Goal: Task Accomplishment & Management: Use online tool/utility

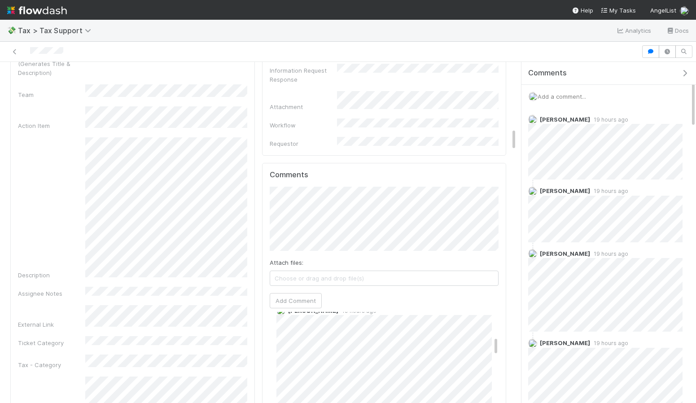
scroll to position [276, 0]
click at [581, 96] on span "Add a comment..." at bounding box center [561, 96] width 48 height 7
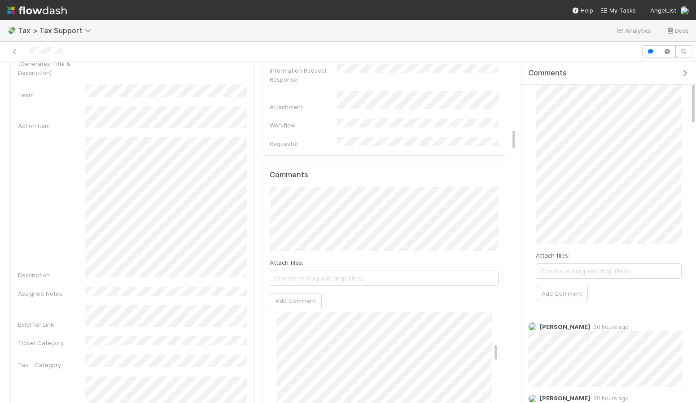
scroll to position [32, 0]
click at [567, 288] on button "Add Comment" at bounding box center [562, 292] width 52 height 15
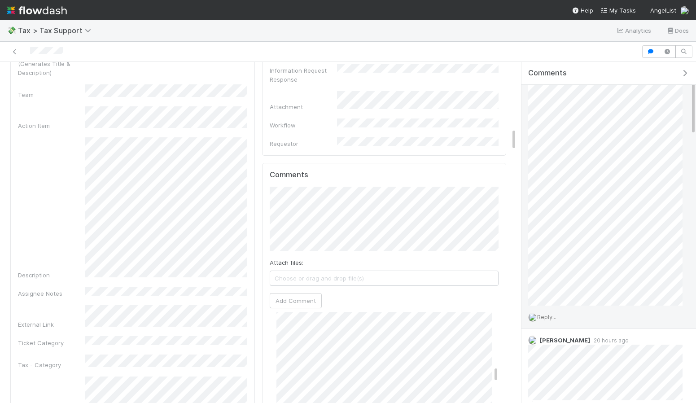
scroll to position [138, 0]
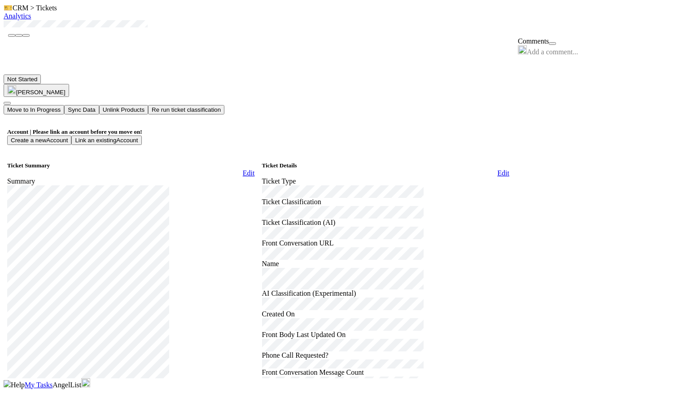
click at [141, 135] on button "Link an existing Account" at bounding box center [106, 139] width 70 height 9
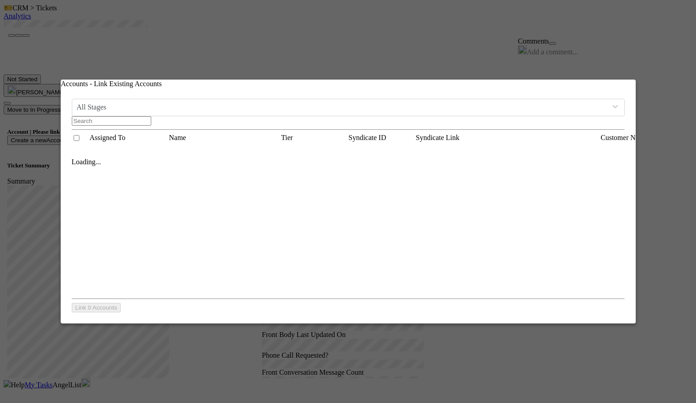
click at [151, 116] on input "text" at bounding box center [111, 120] width 79 height 9
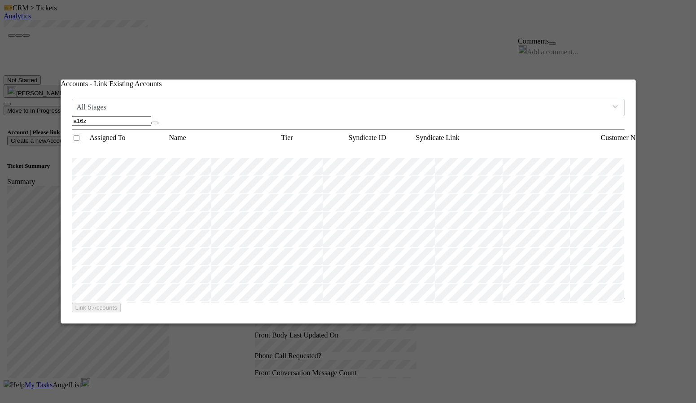
scroll to position [0, 1512]
type input "a16z"
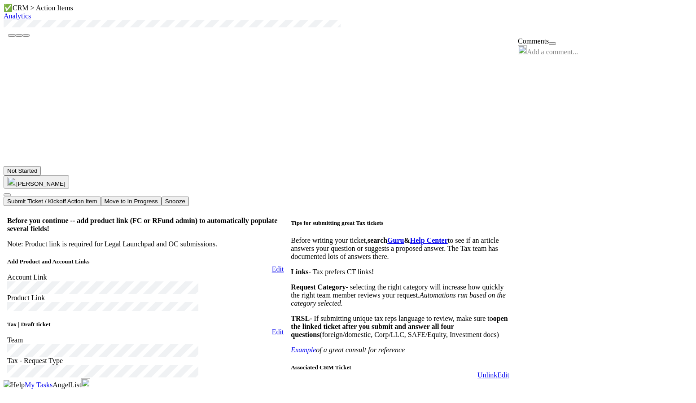
scroll to position [62, 0]
click at [272, 328] on link "Edit" at bounding box center [278, 332] width 12 height 8
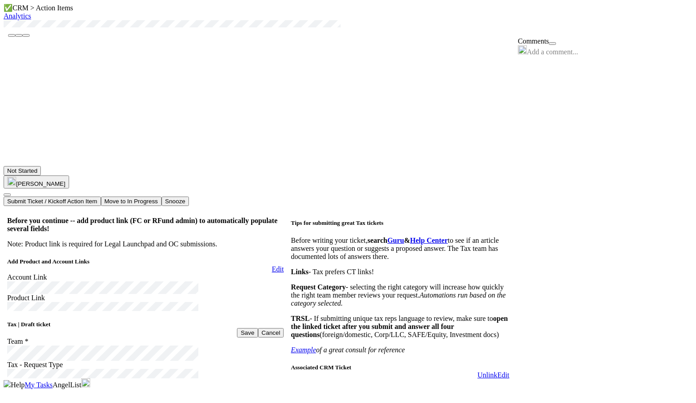
type input "https://flowdash.internal.angellist.com/workflows/qYIJ1d/tasks/ArsjWAyE"
click at [155, 182] on button "Ok" at bounding box center [147, 186] width 15 height 9
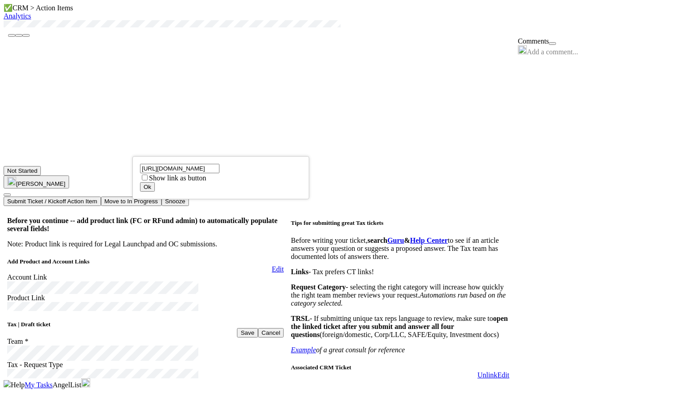
click at [183, 240] on div "https://flowdash.internal.angellist.com/workflows/qYIJ1d/tasks/ArsjWAyE Show li…" at bounding box center [348, 201] width 696 height 403
click at [155, 182] on button "Ok" at bounding box center [147, 186] width 15 height 9
click at [167, 182] on label "Show link as button" at bounding box center [177, 178] width 57 height 8
click at [148, 180] on input "Show link as button" at bounding box center [145, 178] width 6 height 6
click at [167, 182] on label "Show link as button" at bounding box center [177, 178] width 57 height 8
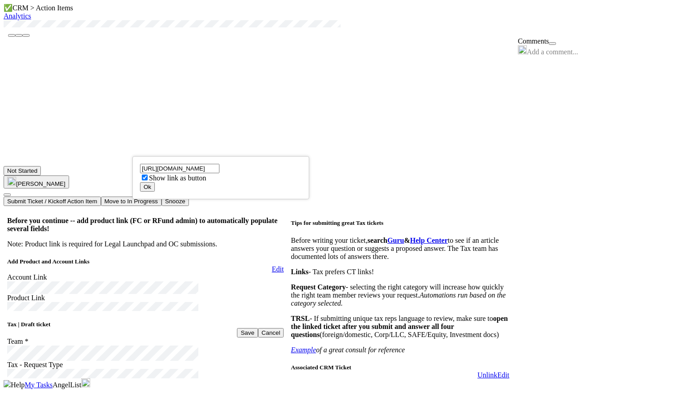
click at [148, 180] on input "Show link as button" at bounding box center [145, 178] width 6 height 6
checkbox input "false"
click at [171, 252] on div "https://flowdash.internal.angellist.com/workflows/qYIJ1d/tasks/ArsjWAyE Show li…" at bounding box center [348, 201] width 696 height 403
drag, startPoint x: 260, startPoint y: 171, endPoint x: 118, endPoint y: 170, distance: 141.3
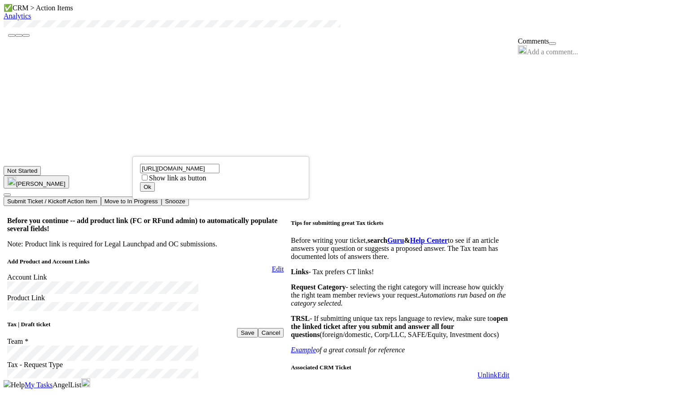
click at [119, 170] on div "https://flowdash.internal.angellist.com/workflows/qYIJ1d/tasks/ArsjWAyE Show li…" at bounding box center [348, 201] width 696 height 403
type input "https://flowdash.internal.angellist.com/workflows/qYIJ1d/tasks/ArsjWAy"
click at [219, 173] on input "https://flowdash.internal.angellist.com/workflows/qYIJ1d/tasks/ArsjWAy" at bounding box center [179, 168] width 79 height 9
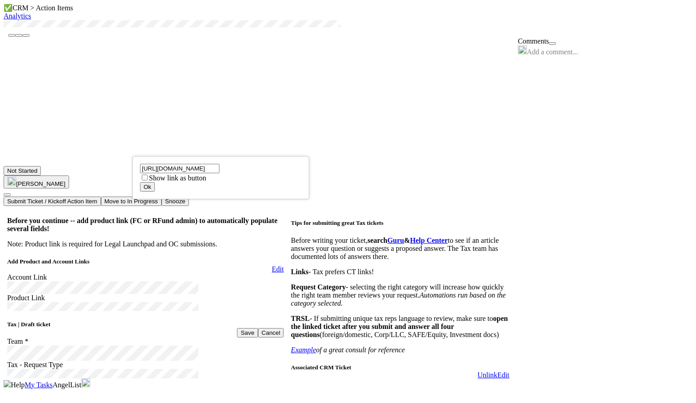
click at [219, 173] on input "https://flowdash.internal.angellist.com/workflows/qYIJ1d/tasks/ArsjWAy" at bounding box center [179, 168] width 79 height 9
click at [155, 182] on button "Ok" at bounding box center [147, 186] width 15 height 9
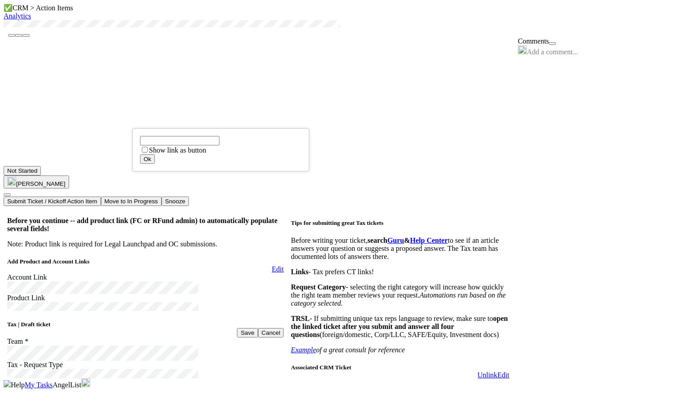
click at [167, 213] on div "Show link as button Ok" at bounding box center [348, 201] width 696 height 403
type input "https://flowdash.internal.angellist.com/workflows/qYIJ1d/tasks/ArsjWAyE"
click at [155, 154] on button "Ok" at bounding box center [147, 158] width 15 height 9
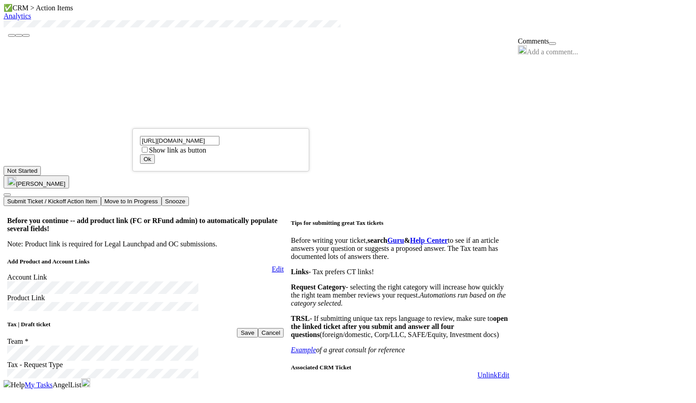
click at [140, 123] on div "https://flowdash.internal.angellist.com/workflows/qYIJ1d/tasks/ArsjWAyE Show li…" at bounding box center [348, 201] width 696 height 403
click at [136, 122] on div "https://flowdash.internal.angellist.com/workflows/qYIJ1d/tasks/ArsjWAyE Show li…" at bounding box center [348, 201] width 696 height 403
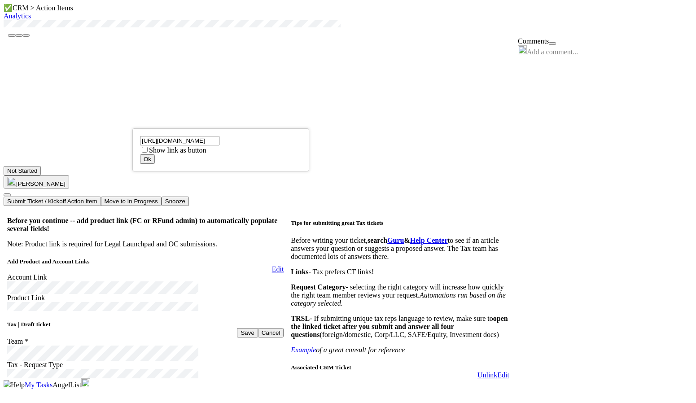
scroll to position [0, 89]
type input "https://flowdash.internal.angellist.com/workflows/qYIJ1d/tasks/ArsjWAyE"
click at [155, 154] on button "Ok" at bounding box center [147, 158] width 15 height 9
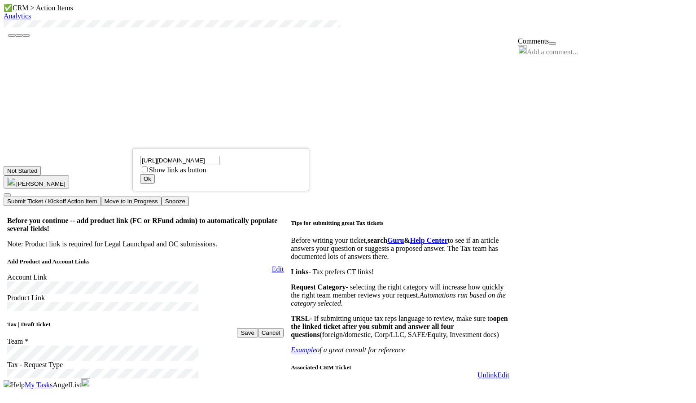
type input "https://docs.google.com/document/d/1Unz_u4EHPnTLBYzWPtLQaL-inaU5TJxEgIQjcR140ow…"
click at [155, 174] on button "Ok" at bounding box center [147, 178] width 15 height 9
type input "https://docs.google.com/document/d/1Unz_u4EHPnTLBYzWPtLQaL-inaU5TJxEgIQjcR140ow…"
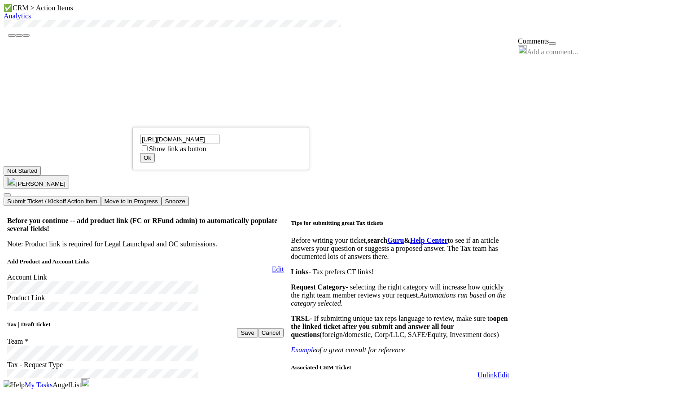
scroll to position [0, 0]
click at [155, 153] on button "Ok" at bounding box center [147, 157] width 15 height 9
click at [237, 328] on button "Save" at bounding box center [247, 332] width 21 height 9
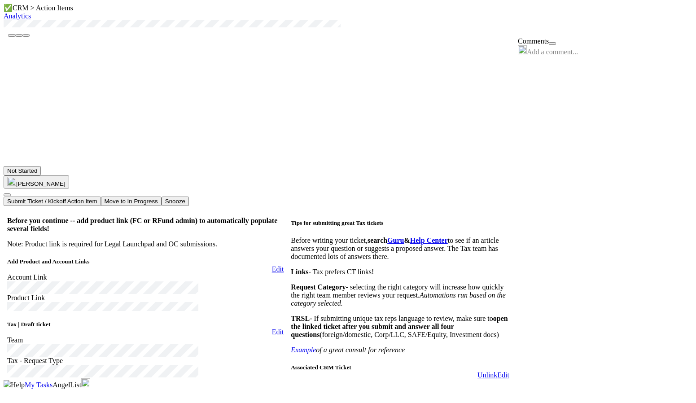
scroll to position [118, 0]
click at [272, 328] on icon at bounding box center [272, 332] width 0 height 8
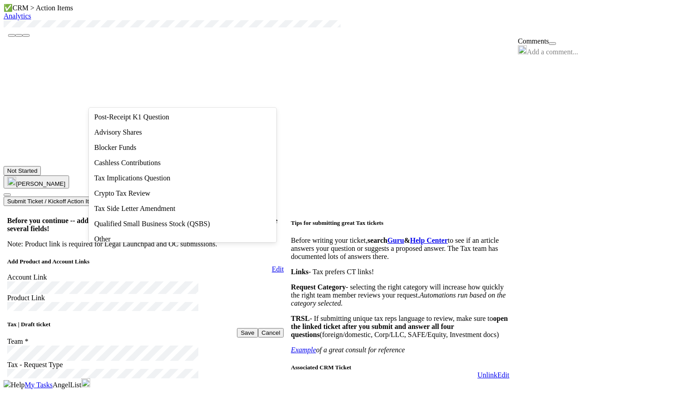
scroll to position [111, 0]
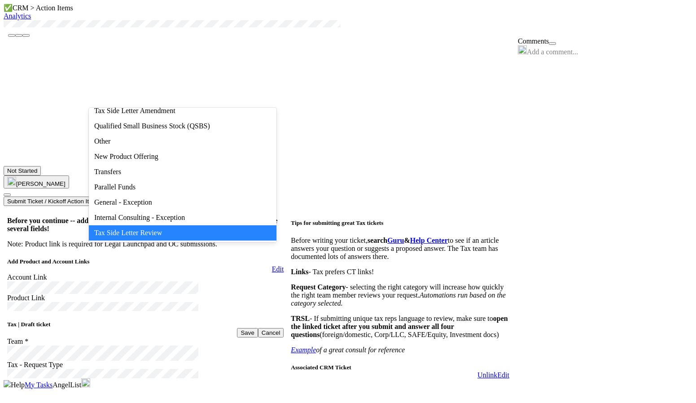
click at [135, 236] on div "Tax Side Letter Review" at bounding box center [183, 232] width 188 height 15
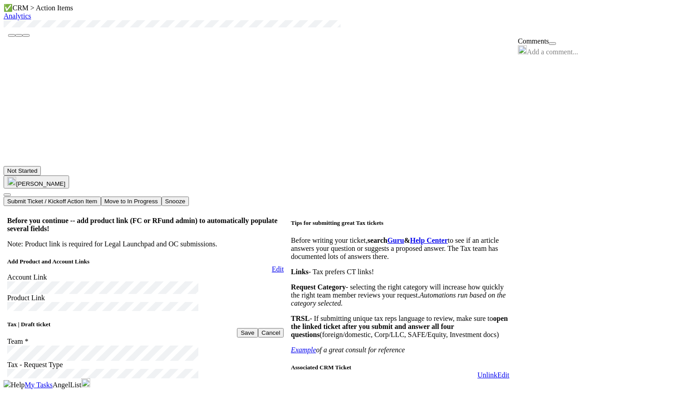
scroll to position [92, 0]
click at [237, 328] on button "Save" at bounding box center [247, 332] width 21 height 9
click at [101, 196] on button "Submit Ticket / Kickoff Action Item" at bounding box center [52, 200] width 97 height 9
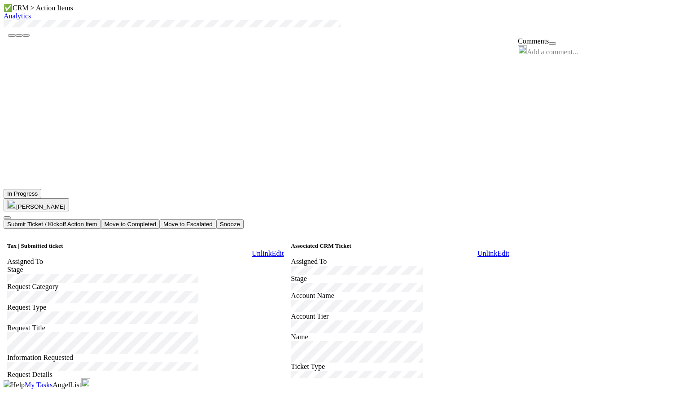
click at [272, 249] on icon at bounding box center [272, 253] width 0 height 8
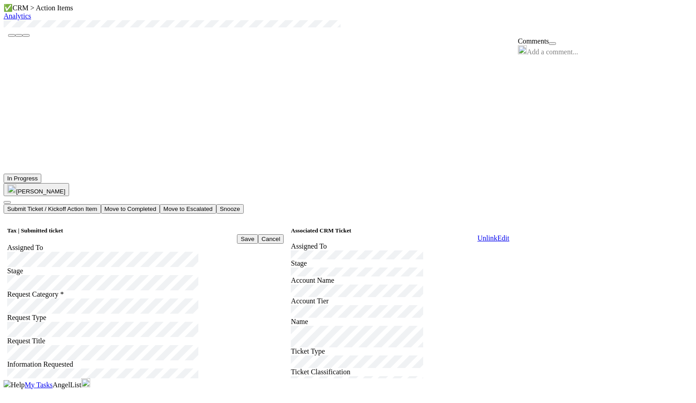
click at [237, 234] on button "Save" at bounding box center [247, 238] width 21 height 9
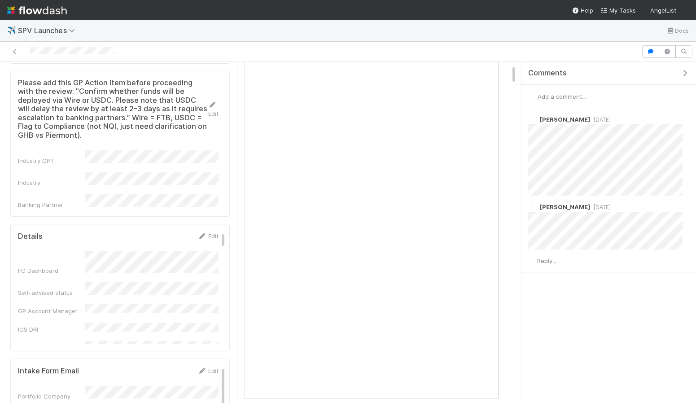
scroll to position [81, 0]
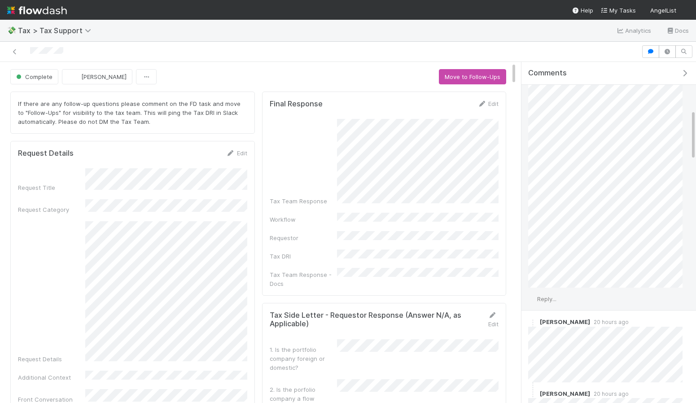
scroll to position [319, 0]
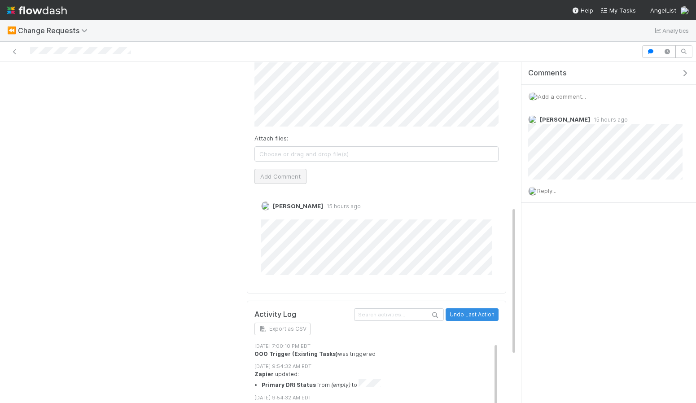
scroll to position [441, 0]
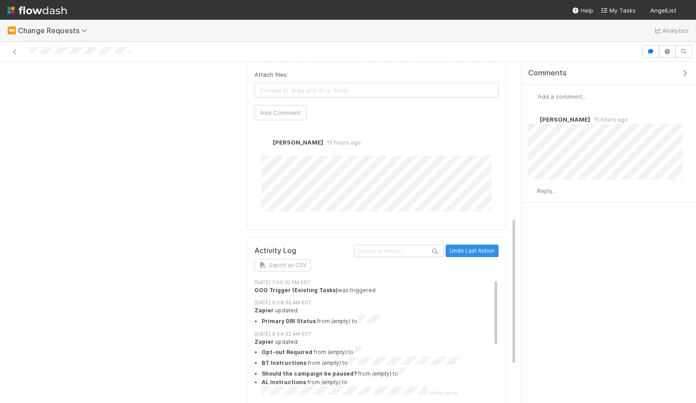
scroll to position [441, 0]
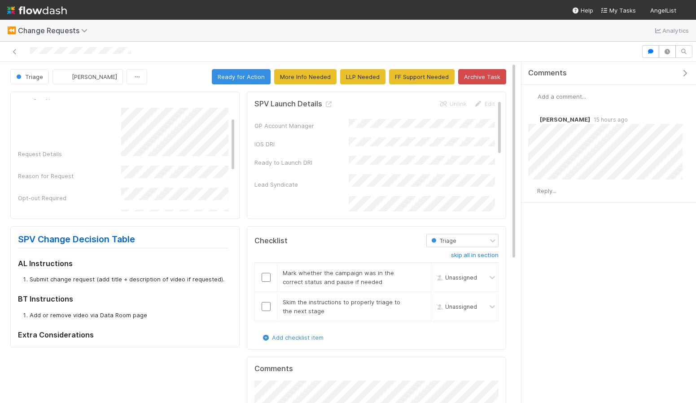
scroll to position [116, 0]
click at [38, 76] on span "Triage" at bounding box center [28, 76] width 29 height 7
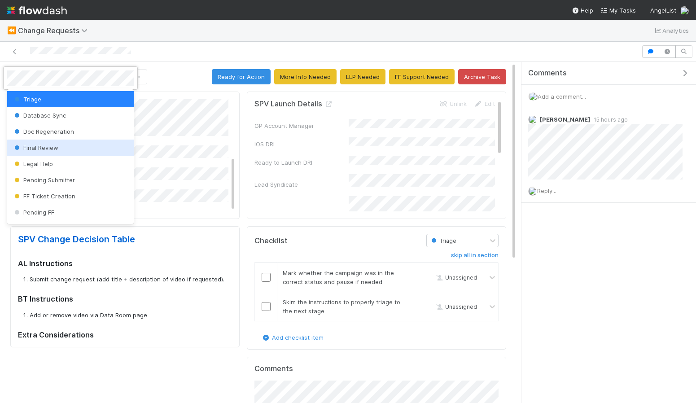
click at [174, 183] on div at bounding box center [348, 201] width 696 height 403
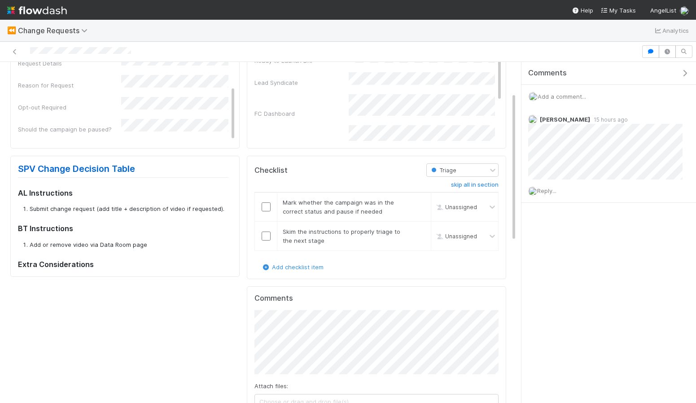
scroll to position [70, 0]
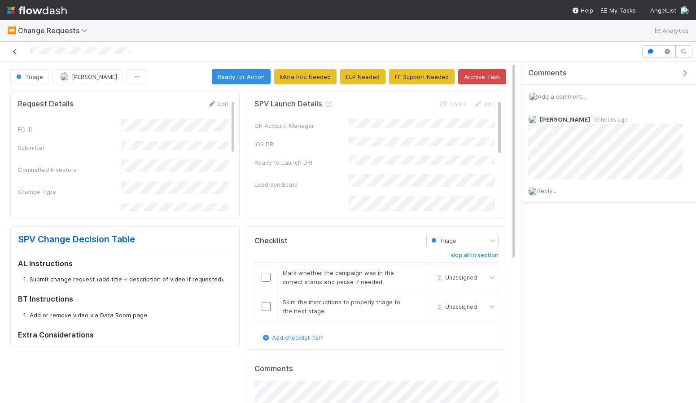
click at [14, 49] on icon at bounding box center [14, 52] width 9 height 6
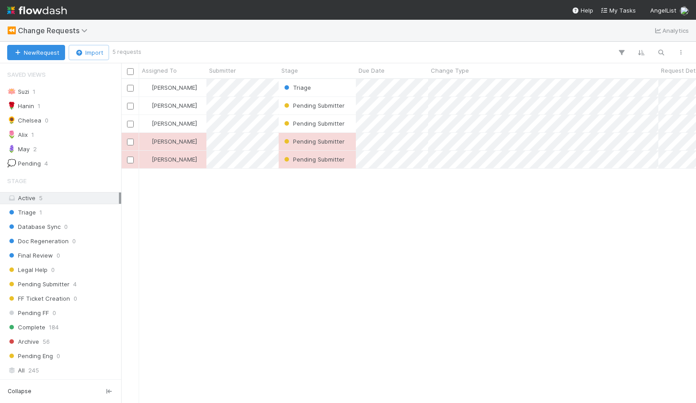
click at [54, 13] on img at bounding box center [37, 10] width 60 height 15
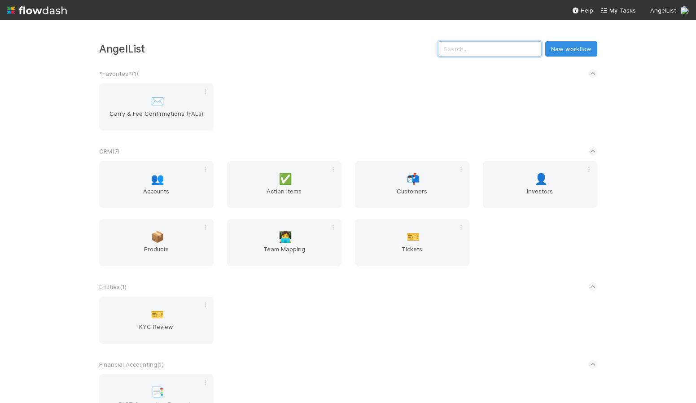
click at [485, 51] on input "text" at bounding box center [490, 48] width 104 height 15
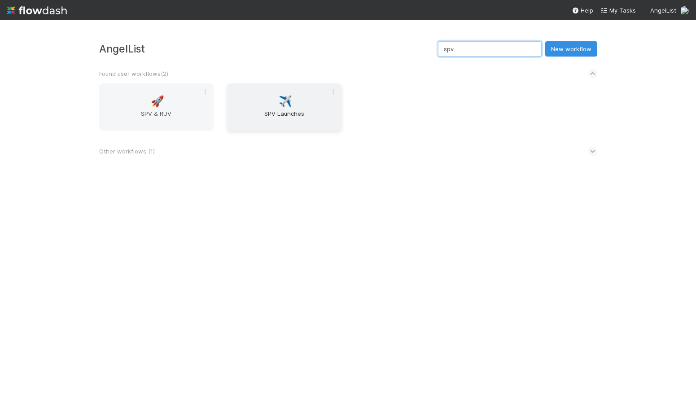
type input "spv"
click at [267, 118] on span "SPV Launches" at bounding box center [284, 118] width 107 height 18
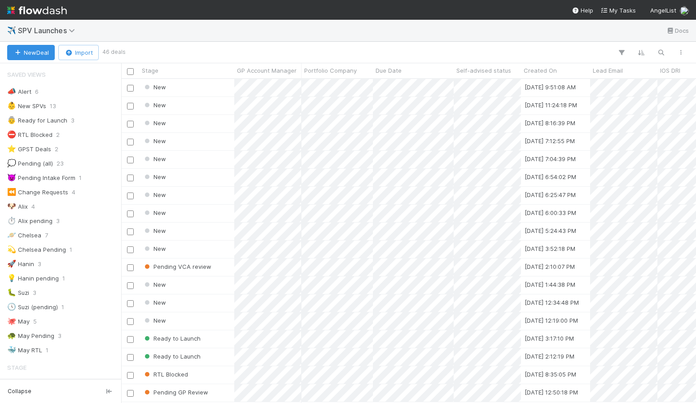
scroll to position [323, 575]
click at [663, 49] on icon "button" at bounding box center [660, 52] width 9 height 8
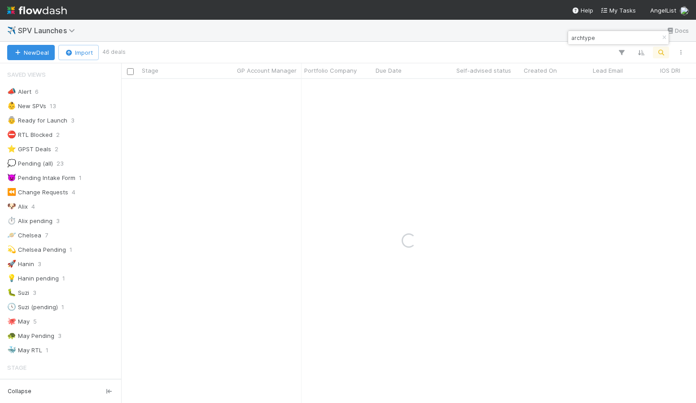
click at [582, 37] on input "archtype" at bounding box center [614, 37] width 90 height 11
click at [607, 37] on input "archetype" at bounding box center [614, 37] width 90 height 11
type input "archetype"
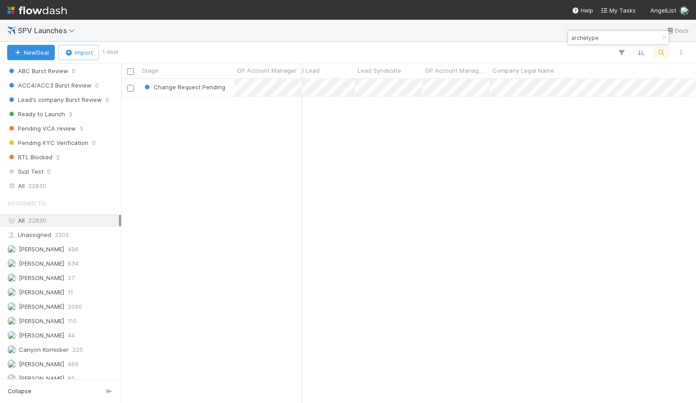
scroll to position [0, 0]
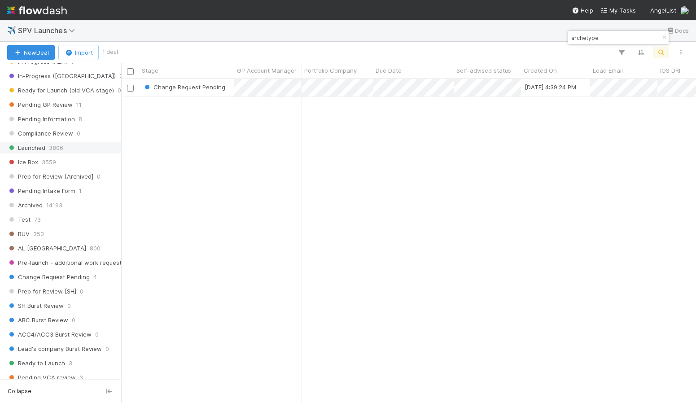
click at [40, 149] on span "Launched" at bounding box center [26, 147] width 38 height 11
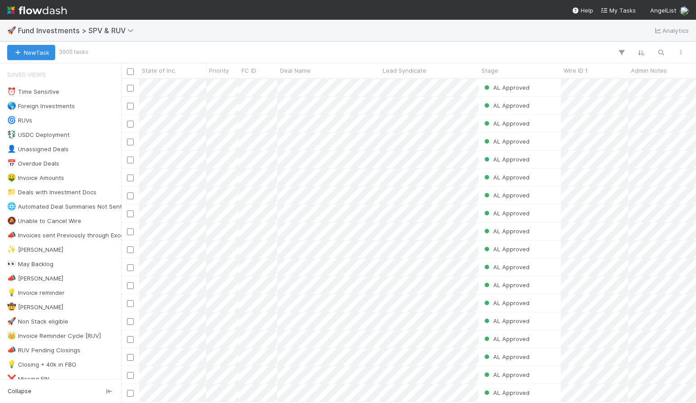
scroll to position [323, 575]
click at [21, 9] on img at bounding box center [37, 10] width 60 height 15
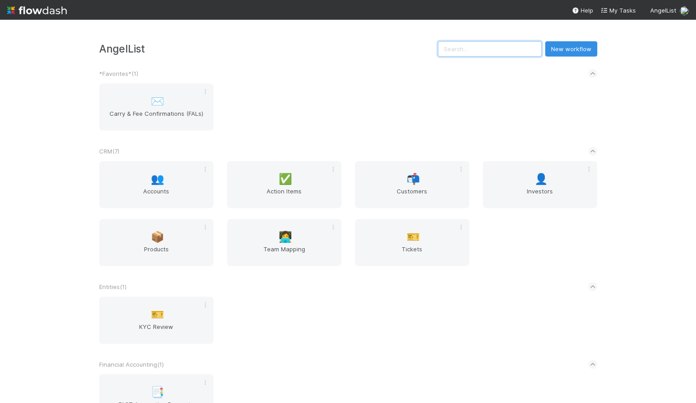
click at [500, 50] on input "text" at bounding box center [490, 48] width 104 height 15
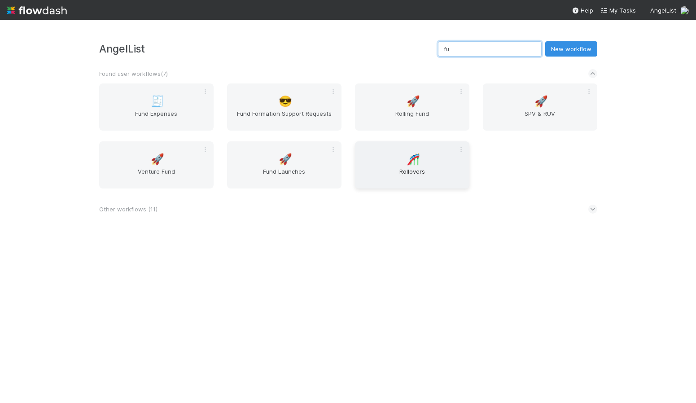
type input "f"
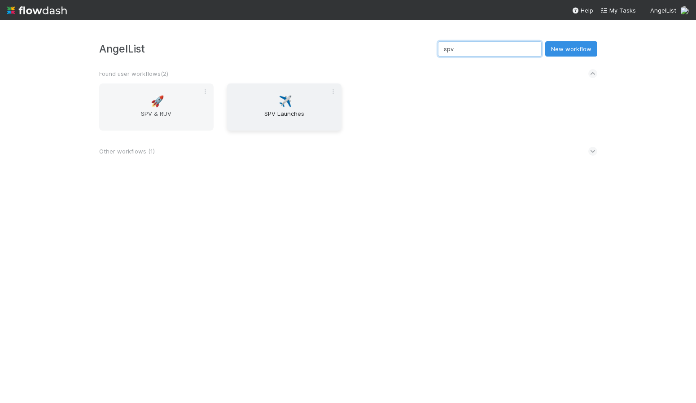
type input "spv"
click at [264, 108] on div "✈️ SPV Launches" at bounding box center [284, 106] width 114 height 47
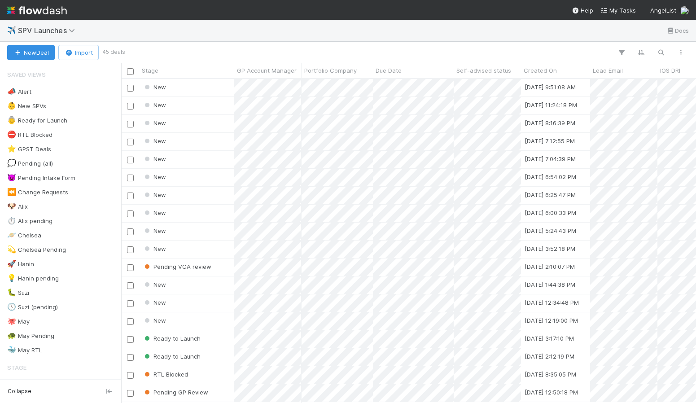
scroll to position [0, 0]
click at [663, 53] on icon "button" at bounding box center [660, 52] width 9 height 8
click at [181, 36] on div at bounding box center [348, 201] width 696 height 403
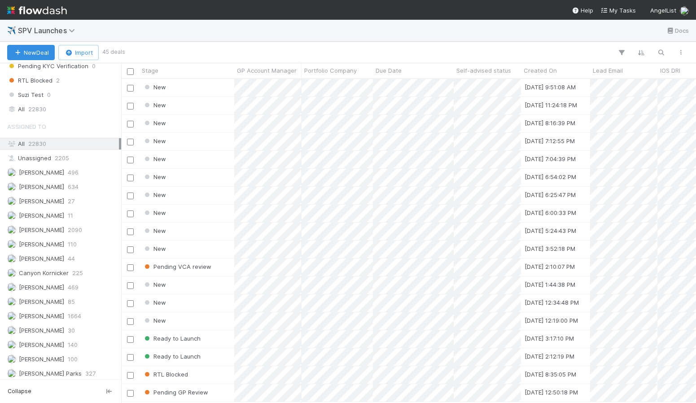
scroll to position [686, 0]
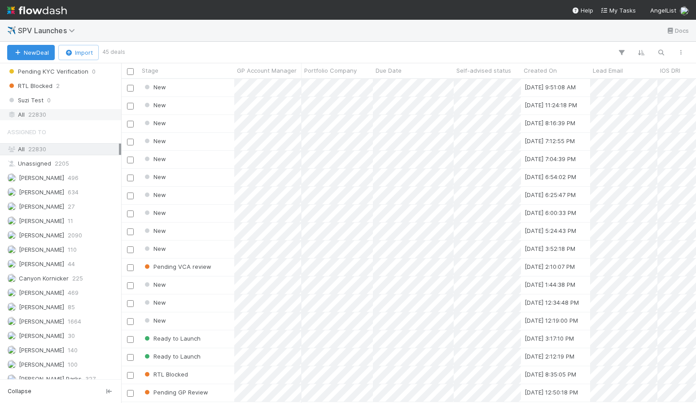
click at [44, 114] on span "22830" at bounding box center [37, 114] width 18 height 11
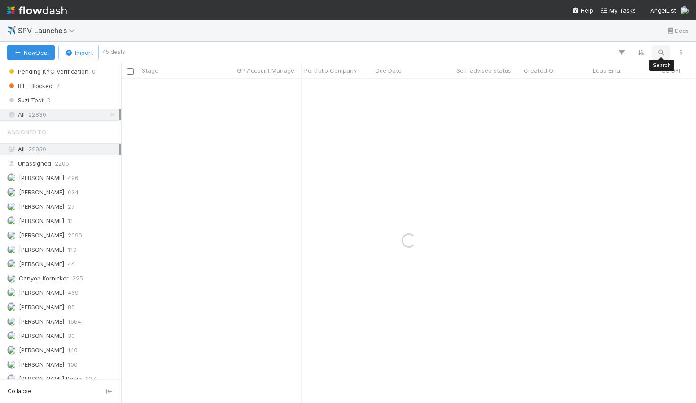
click at [661, 52] on icon "button" at bounding box center [660, 52] width 9 height 8
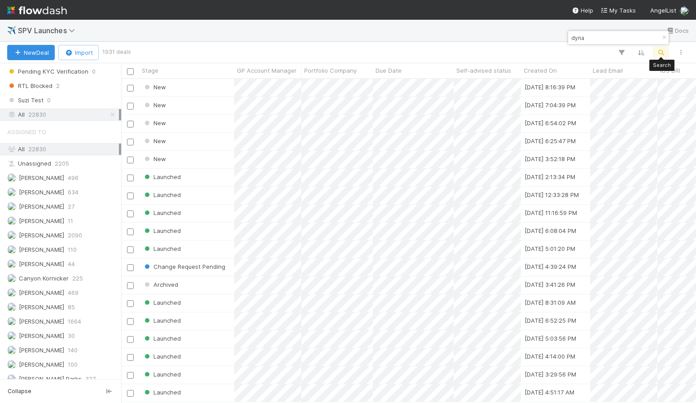
scroll to position [323, 575]
type input "dyna"
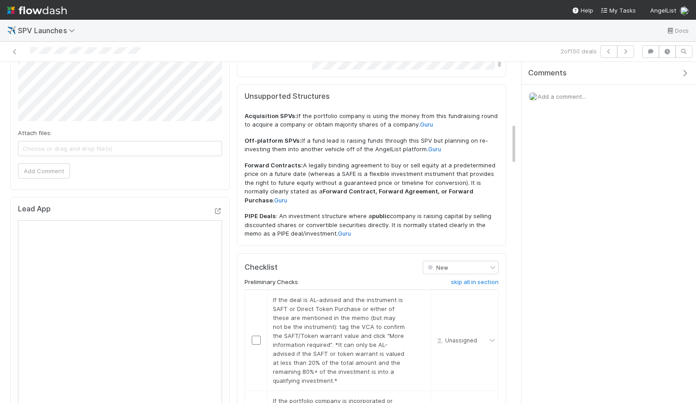
scroll to position [546, 0]
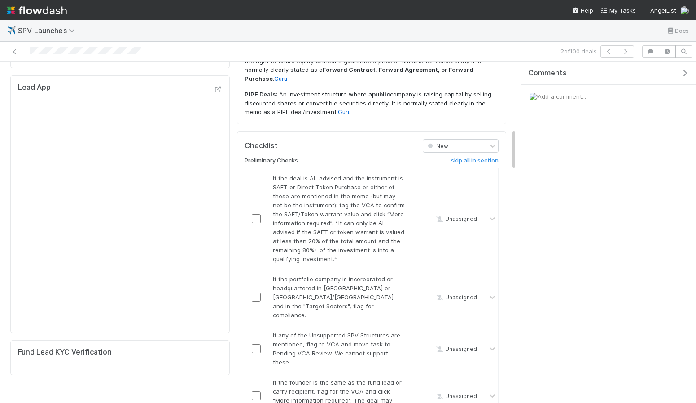
click at [596, 90] on div "Add a comment..." at bounding box center [608, 96] width 175 height 23
click at [570, 93] on span "Add a comment..." at bounding box center [561, 96] width 48 height 7
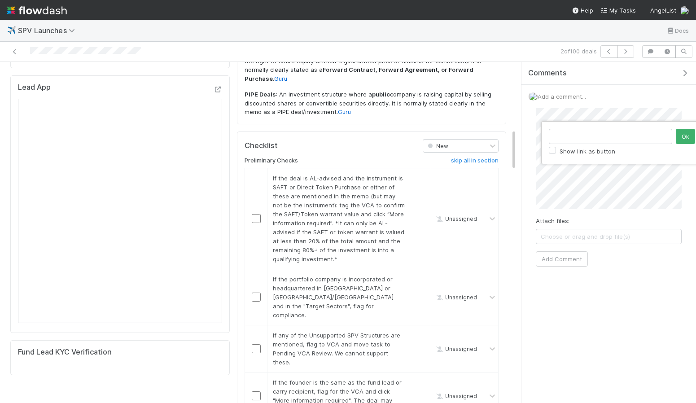
click at [588, 114] on div "Show link as button Ok" at bounding box center [348, 201] width 696 height 403
click at [602, 114] on div "Show link as button Ok" at bounding box center [348, 201] width 696 height 403
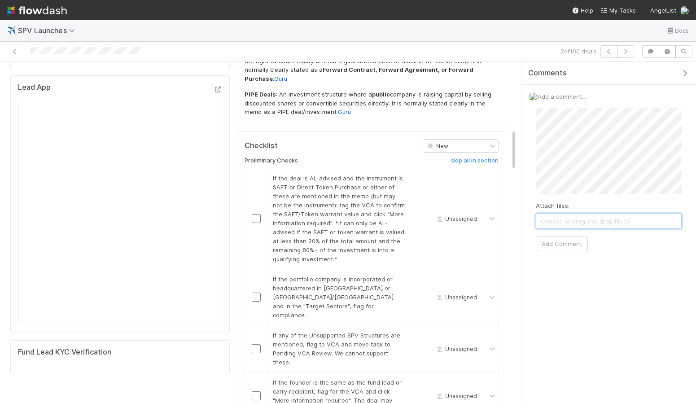
click at [565, 227] on span "Choose or drag and drop file(s)" at bounding box center [608, 221] width 145 height 14
click at [554, 243] on button "Add Comment" at bounding box center [562, 243] width 52 height 15
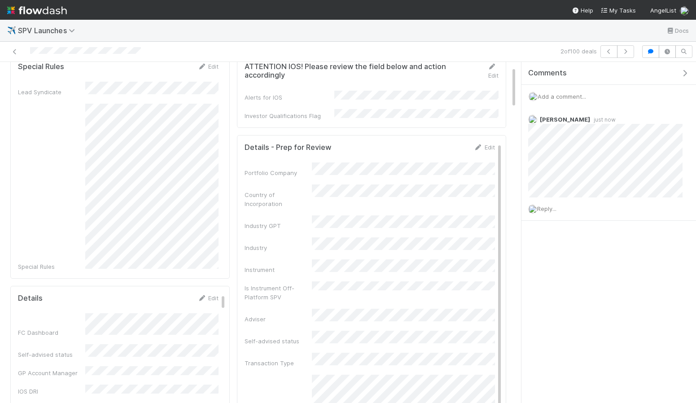
scroll to position [0, 0]
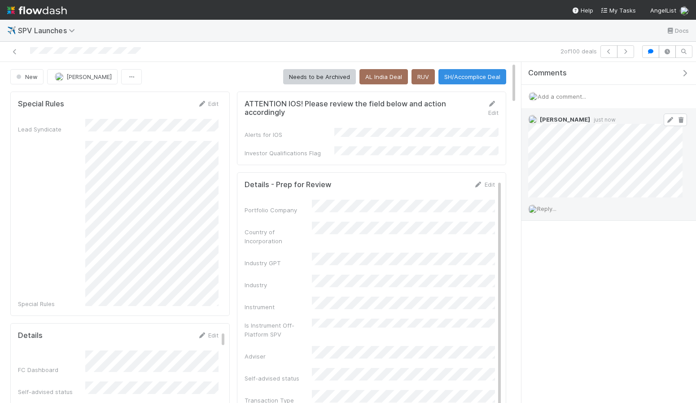
click at [670, 120] on icon at bounding box center [669, 120] width 9 height 6
click at [567, 88] on div "Add a comment..." at bounding box center [608, 96] width 175 height 23
click at [565, 96] on span "Add a comment..." at bounding box center [561, 96] width 48 height 7
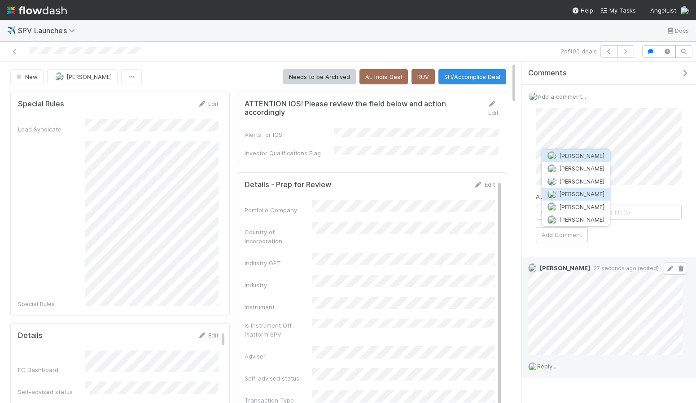
click at [575, 188] on button "Hanin Almoallim" at bounding box center [576, 194] width 68 height 13
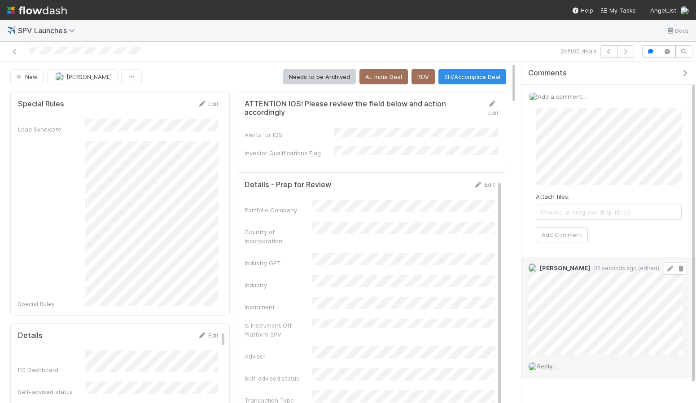
click at [669, 269] on icon at bounding box center [669, 269] width 9 height 6
click at [572, 230] on button "Add Comment" at bounding box center [562, 234] width 52 height 15
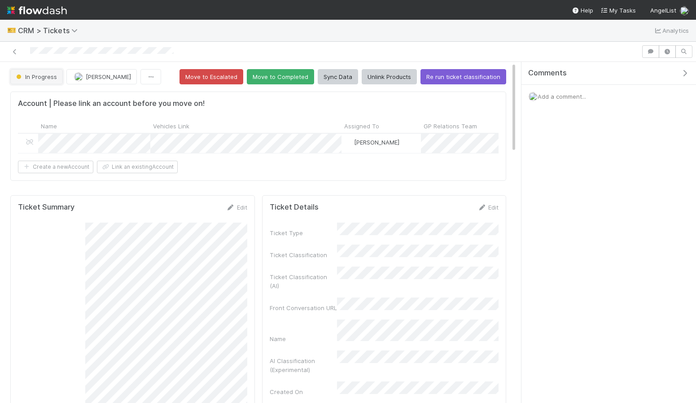
click at [51, 75] on span "In Progress" at bounding box center [35, 76] width 43 height 7
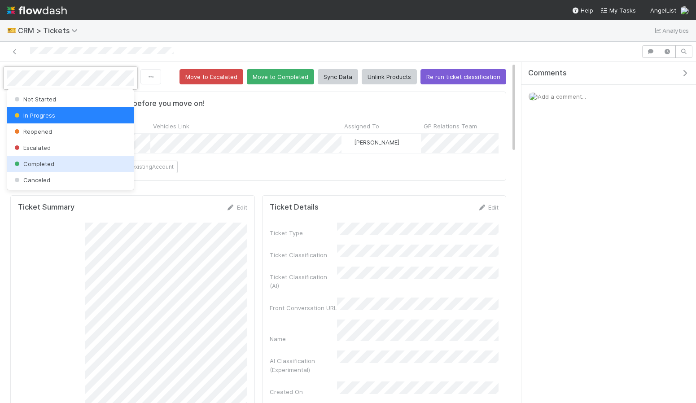
click at [56, 162] on div "Completed" at bounding box center [70, 164] width 127 height 16
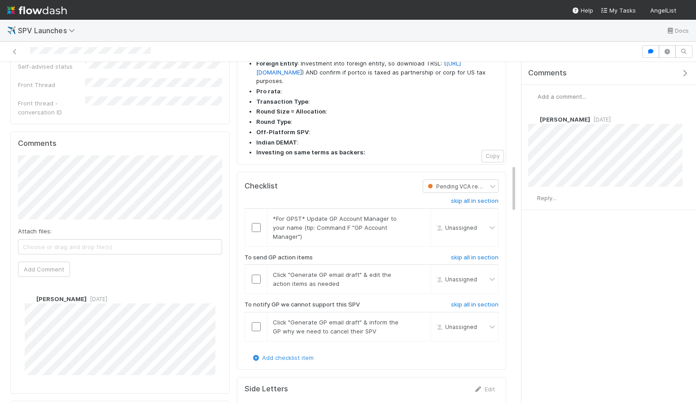
scroll to position [714, 0]
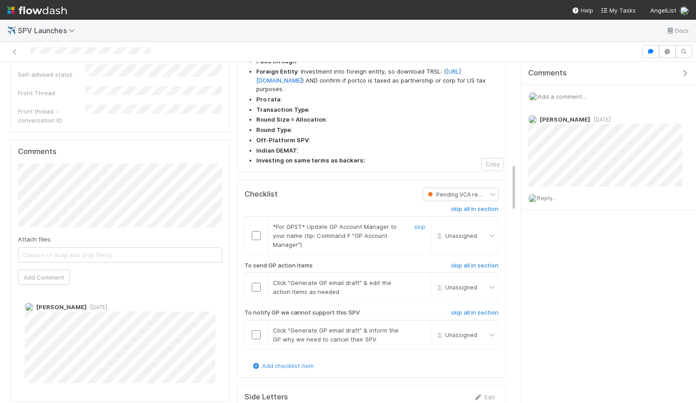
click at [252, 216] on td at bounding box center [256, 235] width 22 height 38
click at [256, 231] on input "checkbox" at bounding box center [256, 235] width 9 height 9
click at [255, 283] on input "checkbox" at bounding box center [256, 287] width 9 height 9
click at [466, 309] on h6 "skip all in section" at bounding box center [475, 312] width 48 height 7
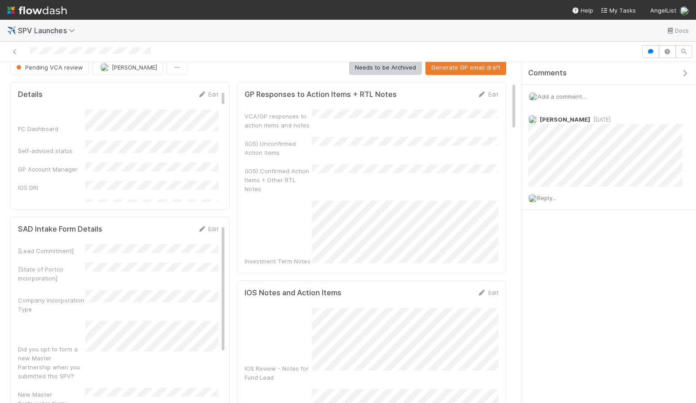
scroll to position [0, 0]
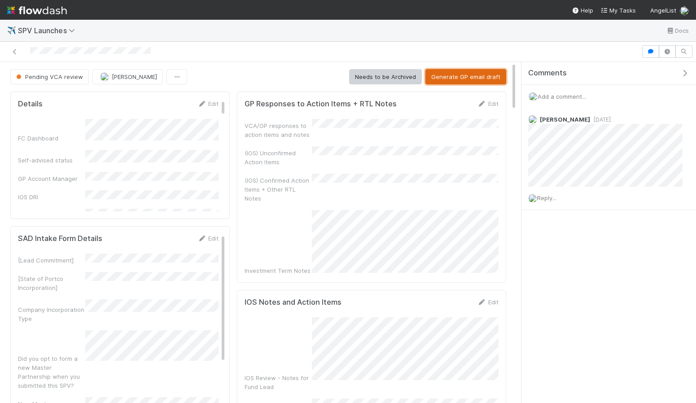
click at [463, 81] on button "Generate GP email draft" at bounding box center [465, 76] width 81 height 15
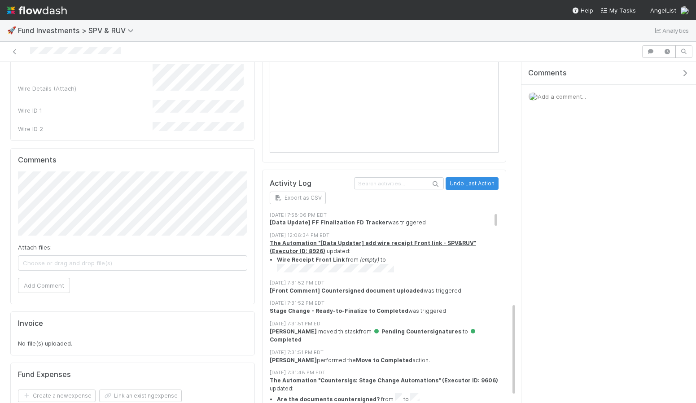
scroll to position [899, 0]
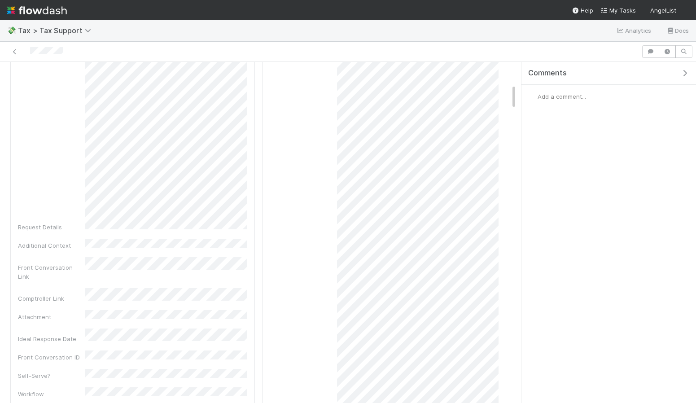
scroll to position [255, 0]
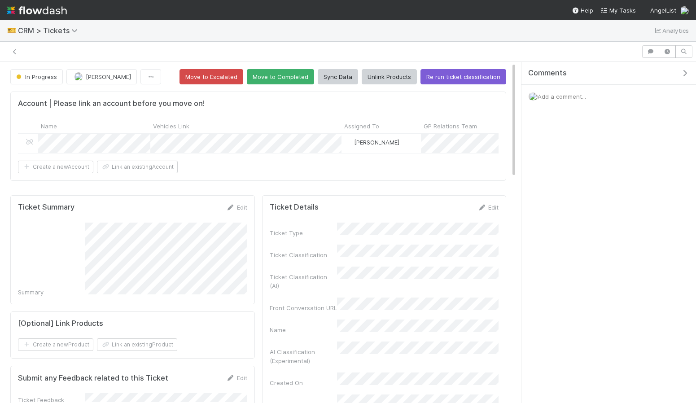
scroll to position [182, 229]
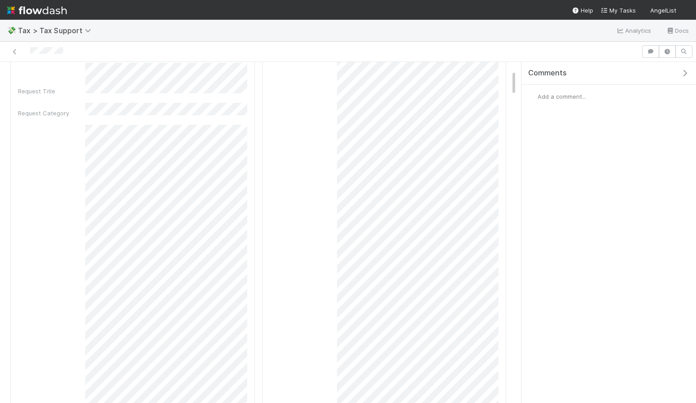
scroll to position [110, 0]
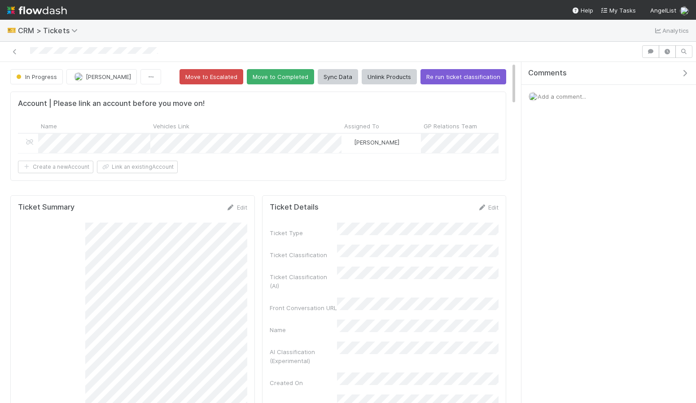
click at [42, 9] on img at bounding box center [37, 10] width 60 height 15
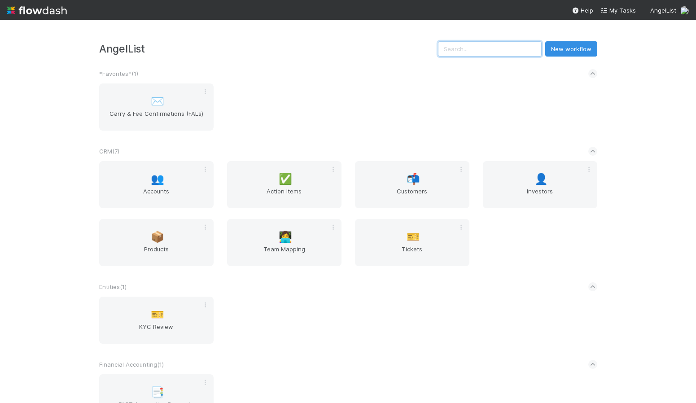
click at [526, 44] on input "text" at bounding box center [490, 48] width 104 height 15
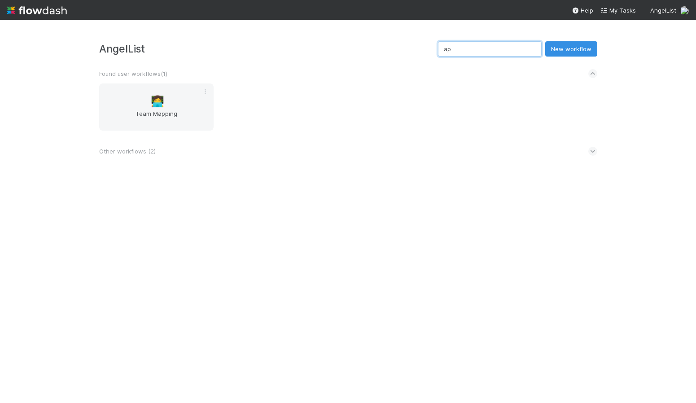
type input "a"
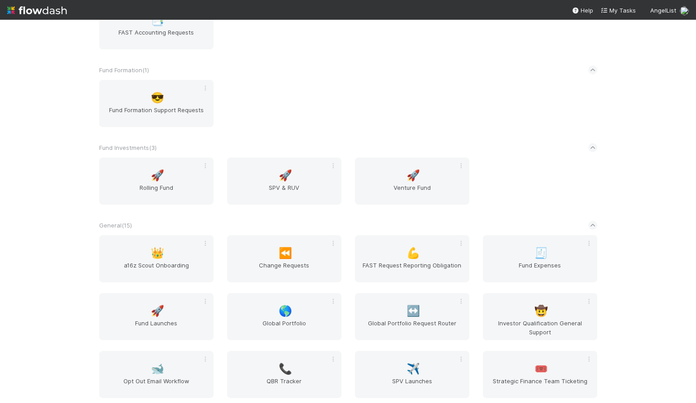
scroll to position [400, 0]
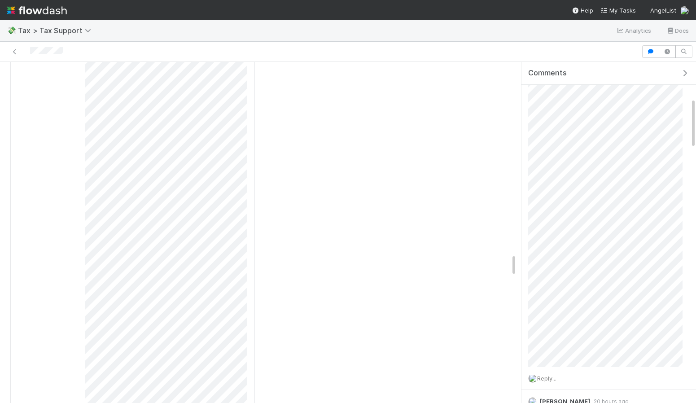
scroll to position [2896, 0]
